Goal: Information Seeking & Learning: Learn about a topic

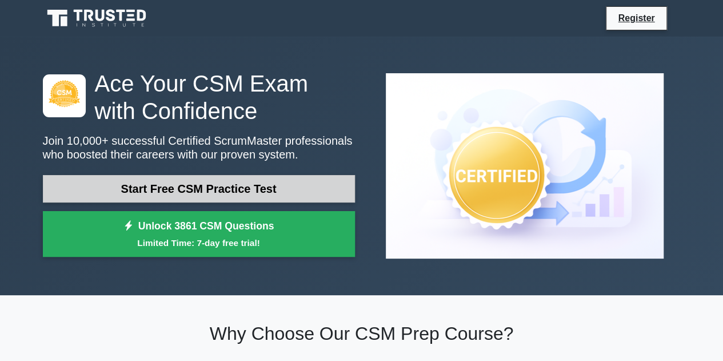
click at [230, 189] on link "Start Free CSM Practice Test" at bounding box center [199, 188] width 312 height 27
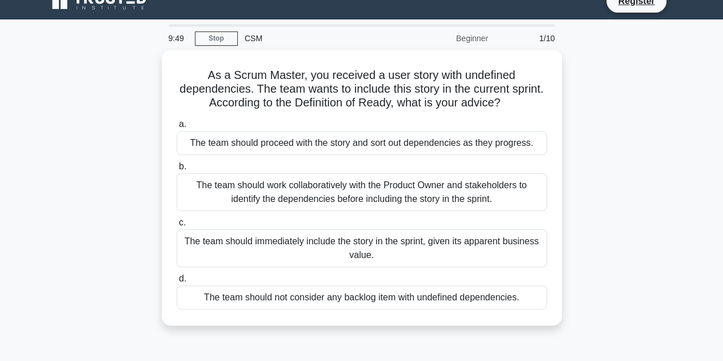
scroll to position [19, 0]
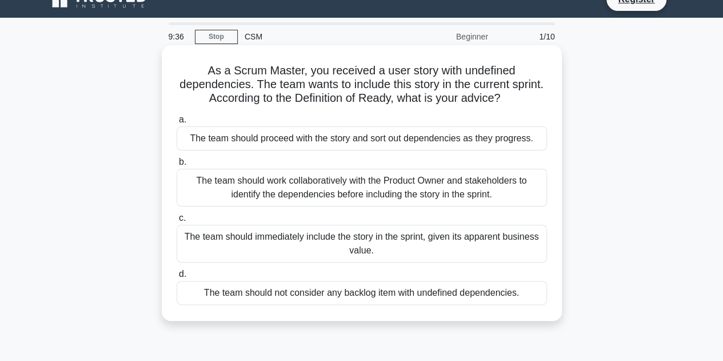
click at [258, 299] on div "The team should not consider any backlog item with undefined dependencies." at bounding box center [362, 293] width 370 height 24
click at [177, 278] on input "d. The team should not consider any backlog item with undefined dependencies." at bounding box center [177, 273] width 0 height 7
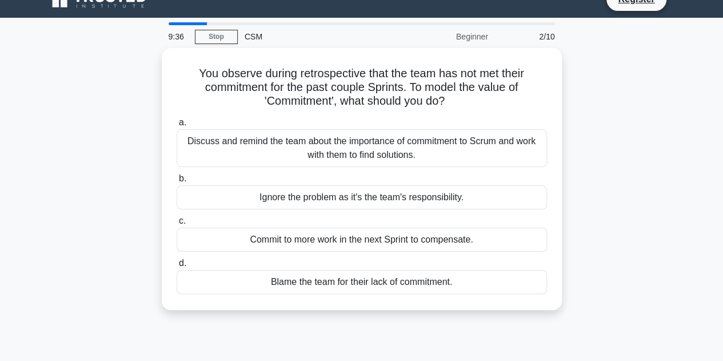
scroll to position [0, 0]
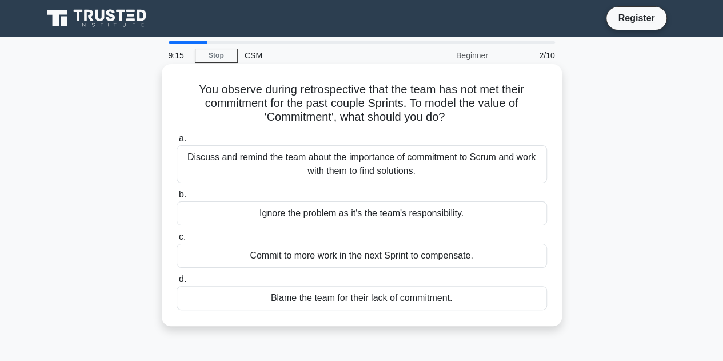
click at [307, 179] on div "Discuss and remind the team about the importance of commitment to Scrum and wor…" at bounding box center [362, 164] width 370 height 38
click at [177, 142] on input "a. Discuss and remind the team about the importance of commitment to Scrum and …" at bounding box center [177, 138] width 0 height 7
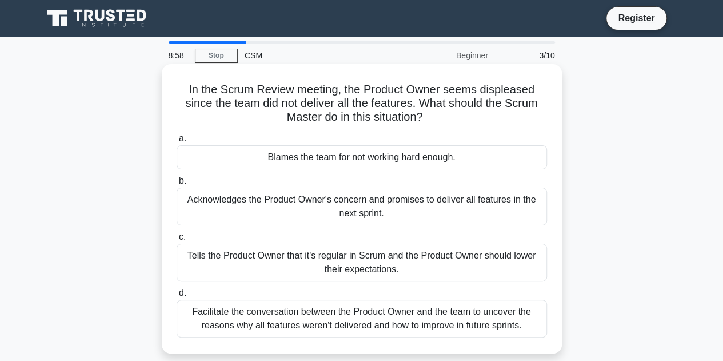
click at [350, 328] on div "Facilitate the conversation between the Product Owner and the team to uncover t…" at bounding box center [362, 318] width 370 height 38
click at [177, 297] on input "d. Facilitate the conversation between the Product Owner and the team to uncove…" at bounding box center [177, 292] width 0 height 7
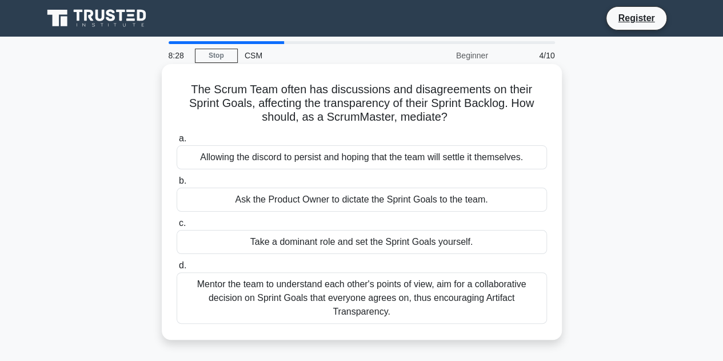
click at [362, 288] on div "Mentor the team to understand each other's points of view, aim for a collaborat…" at bounding box center [362, 297] width 370 height 51
click at [177, 269] on input "d. Mentor the team to understand each other's points of view, aim for a collabo…" at bounding box center [177, 265] width 0 height 7
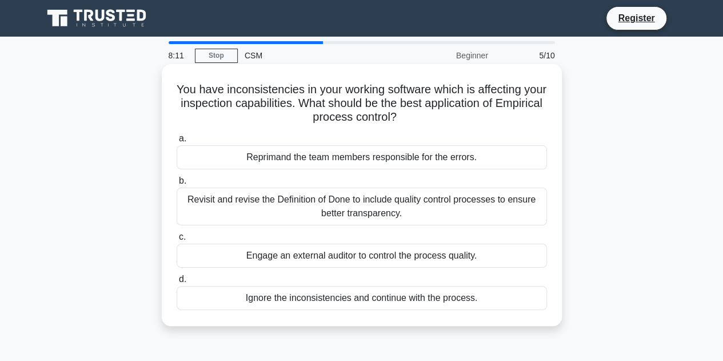
click at [391, 214] on div "Revisit and revise the Definition of Done to include quality control processes …" at bounding box center [362, 206] width 370 height 38
click at [177, 185] on input "b. Revisit and revise the Definition of Done to include quality control process…" at bounding box center [177, 180] width 0 height 7
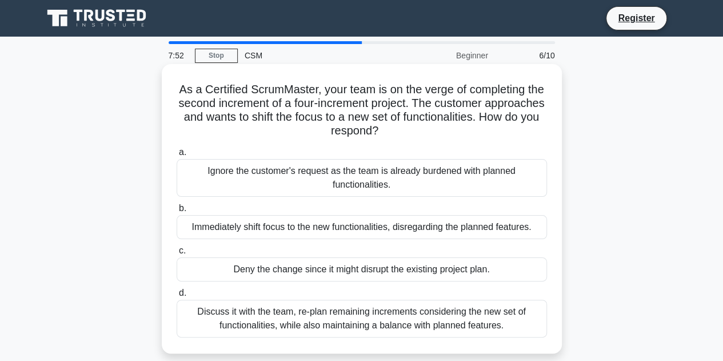
click at [415, 314] on div "Discuss it with the team, re-plan remaining increments considering the new set …" at bounding box center [362, 318] width 370 height 38
click at [177, 297] on input "d. Discuss it with the team, re-plan remaining increments considering the new s…" at bounding box center [177, 292] width 0 height 7
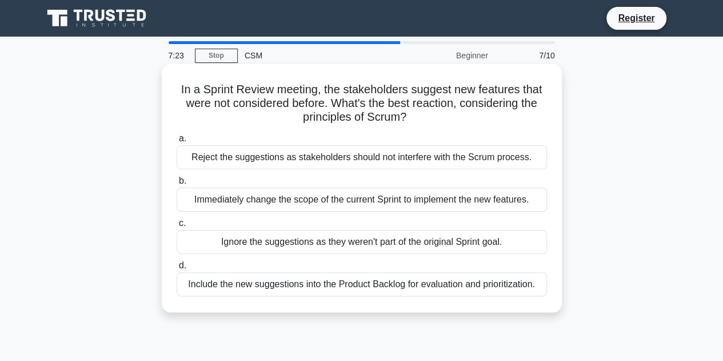
click at [320, 279] on div "Include the new suggestions into the Product Backlog for evaluation and priorit…" at bounding box center [362, 284] width 370 height 24
click at [177, 269] on input "d. Include the new suggestions into the Product Backlog for evaluation and prio…" at bounding box center [177, 265] width 0 height 7
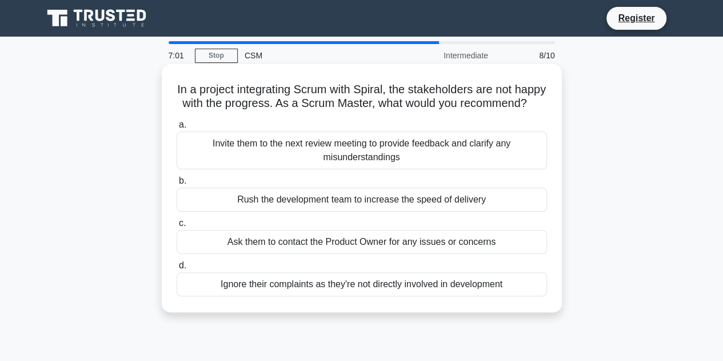
click at [370, 155] on div "Invite them to the next review meeting to provide feedback and clarify any misu…" at bounding box center [362, 150] width 370 height 38
click at [177, 129] on input "a. Invite them to the next review meeting to provide feedback and clarify any m…" at bounding box center [177, 124] width 0 height 7
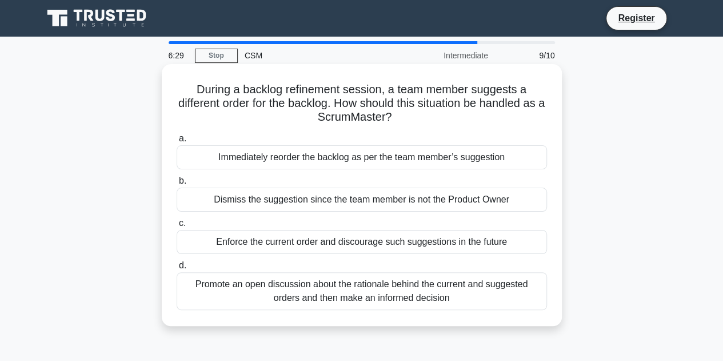
click at [346, 301] on div "Promote an open discussion about the rationale behind the current and suggested…" at bounding box center [362, 291] width 370 height 38
click at [177, 269] on input "d. Promote an open discussion about the rationale behind the current and sugges…" at bounding box center [177, 265] width 0 height 7
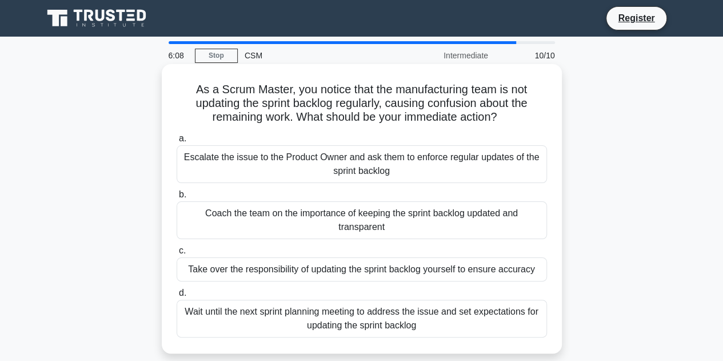
click at [376, 215] on div "Coach the team on the importance of keeping the sprint backlog updated and tran…" at bounding box center [362, 220] width 370 height 38
click at [177, 198] on input "b. Coach the team on the importance of keeping the sprint backlog updated and t…" at bounding box center [177, 194] width 0 height 7
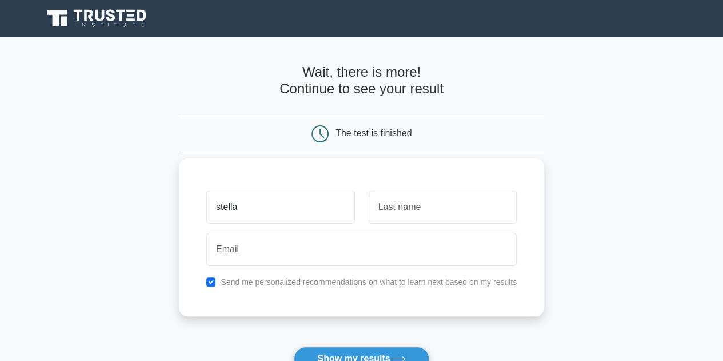
type input "stella"
type input "[PERSON_NAME]"
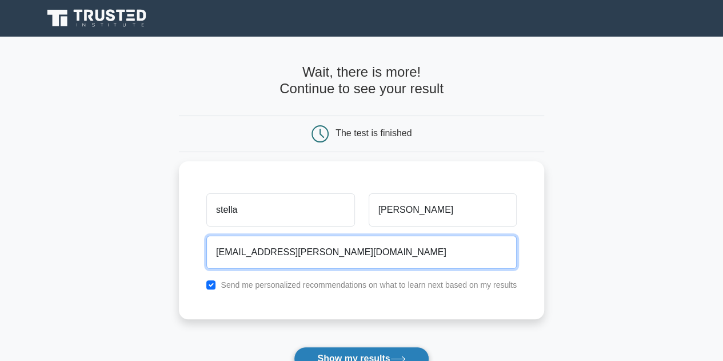
type input "[EMAIL_ADDRESS][PERSON_NAME][DOMAIN_NAME]"
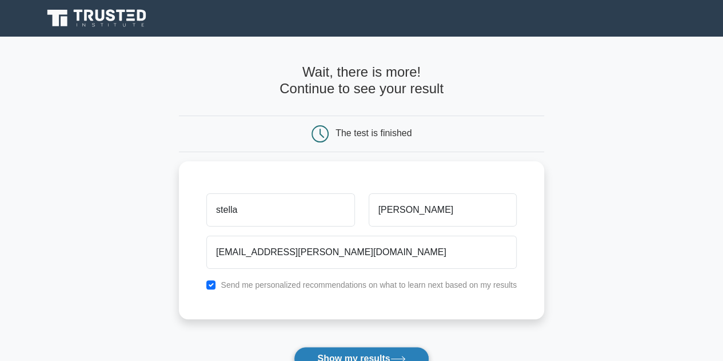
click at [360, 351] on button "Show my results" at bounding box center [361, 358] width 135 height 24
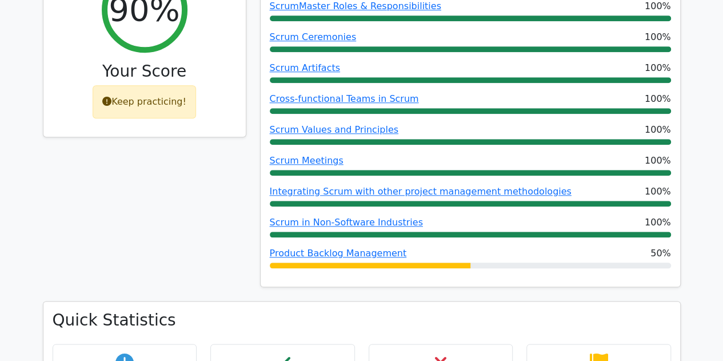
scroll to position [553, 0]
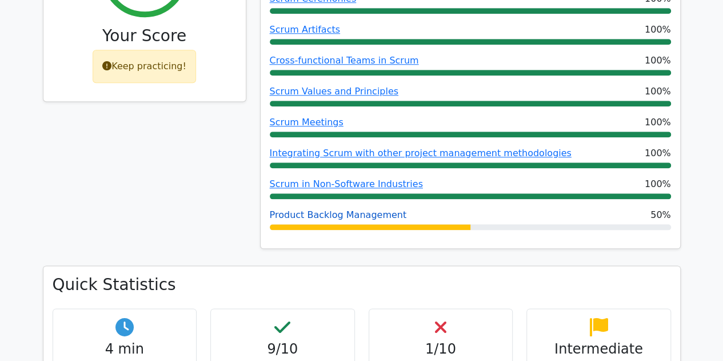
click at [350, 216] on link "Product Backlog Management" at bounding box center [338, 214] width 137 height 11
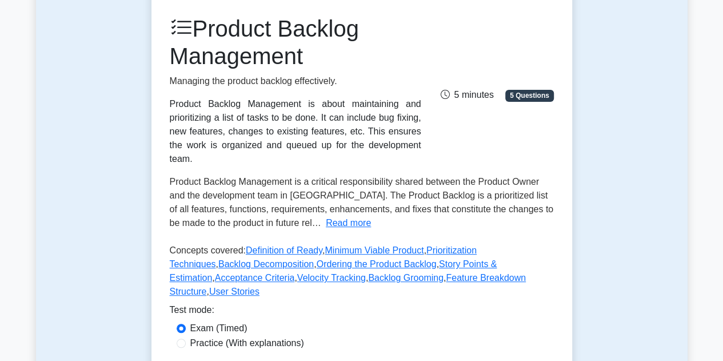
scroll to position [148, 0]
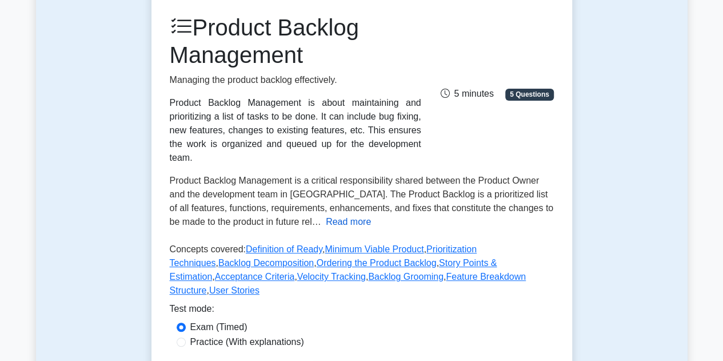
click at [326, 215] on button "Read more" at bounding box center [348, 222] width 45 height 14
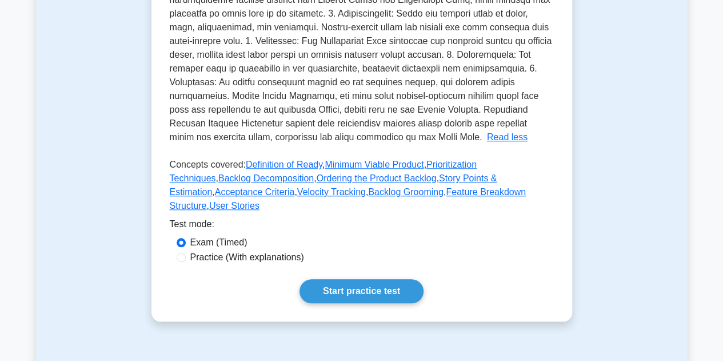
scroll to position [489, 0]
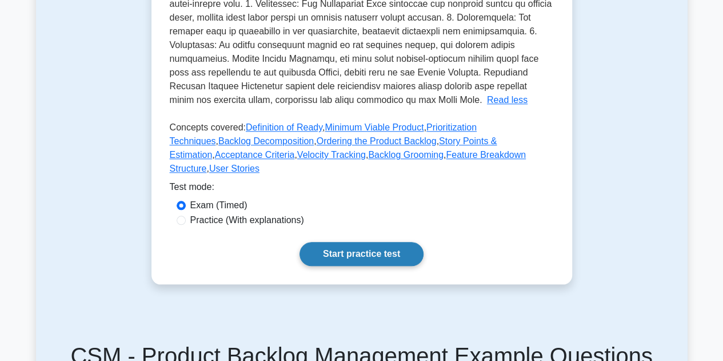
click at [366, 242] on link "Start practice test" at bounding box center [361, 254] width 124 height 24
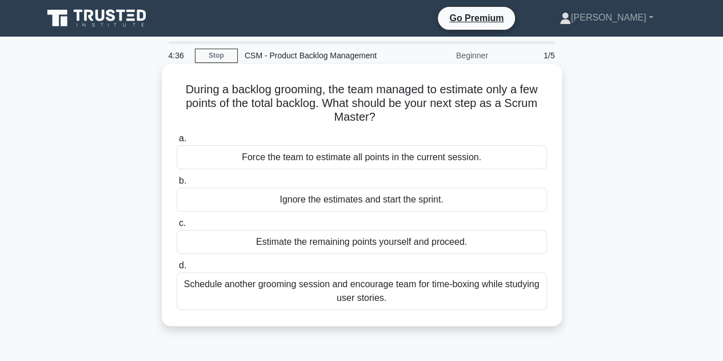
click at [398, 294] on div "Schedule another grooming session and encourage team for time-boxing while stud…" at bounding box center [362, 291] width 370 height 38
click at [177, 269] on input "d. Schedule another grooming session and encourage team for time-boxing while s…" at bounding box center [177, 265] width 0 height 7
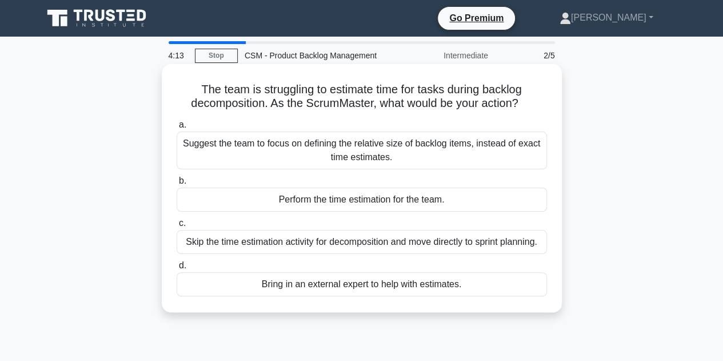
click at [359, 142] on div "Suggest the team to focus on defining the relative size of backlog items, inste…" at bounding box center [362, 150] width 370 height 38
click at [177, 129] on input "a. Suggest the team to focus on defining the relative size of backlog items, in…" at bounding box center [177, 124] width 0 height 7
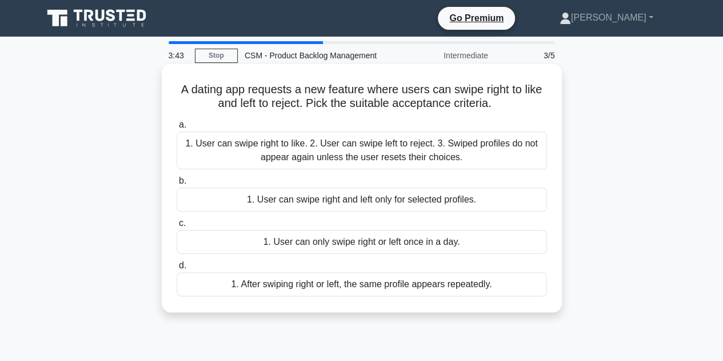
click at [362, 142] on div "1. User can swipe right to like. 2. User can swipe left to reject. 3. Swiped pr…" at bounding box center [362, 150] width 370 height 38
click at [177, 129] on input "a. 1. User can swipe right to like. 2. User can swipe left to reject. 3. Swiped…" at bounding box center [177, 124] width 0 height 7
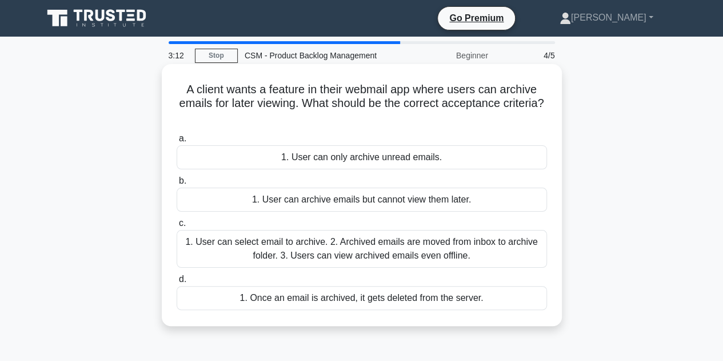
click at [423, 249] on div "1. User can select email to archive. 2. Archived emails are moved from inbox to…" at bounding box center [362, 249] width 370 height 38
click at [177, 227] on input "c. 1. User can select email to archive. 2. Archived emails are moved from inbox…" at bounding box center [177, 222] width 0 height 7
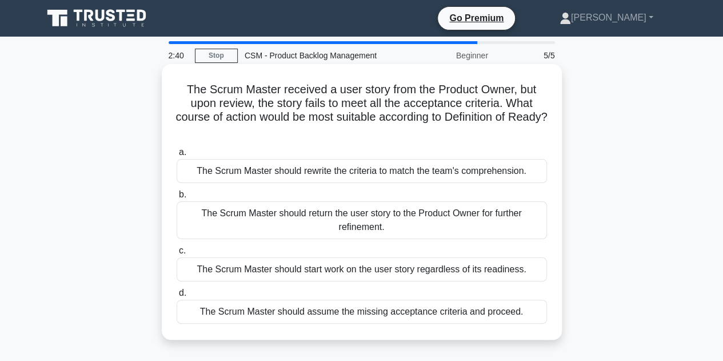
click at [345, 221] on div "The Scrum Master should return the user story to the Product Owner for further …" at bounding box center [362, 220] width 370 height 38
click at [177, 198] on input "b. The Scrum Master should return the user story to the Product Owner for furth…" at bounding box center [177, 194] width 0 height 7
